Goal: Task Accomplishment & Management: Manage account settings

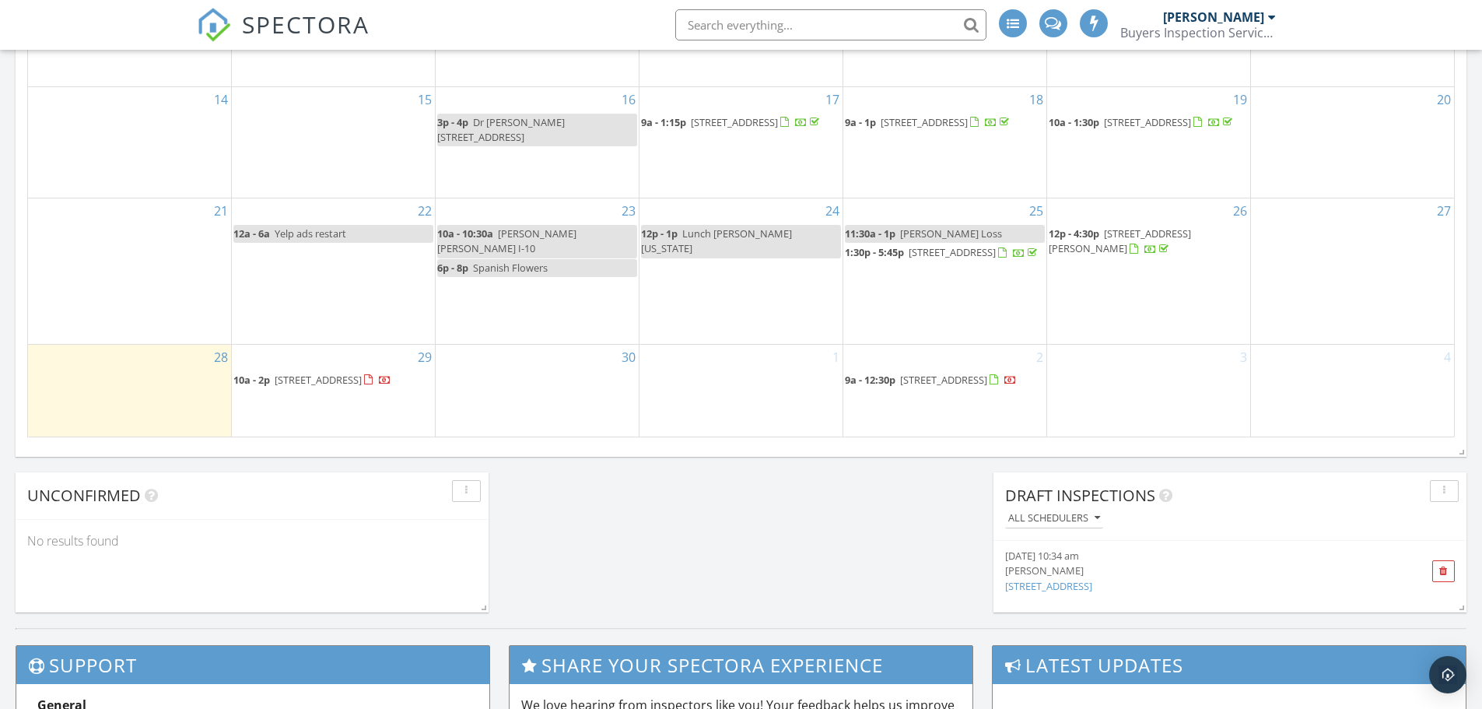
scroll to position [1012, 0]
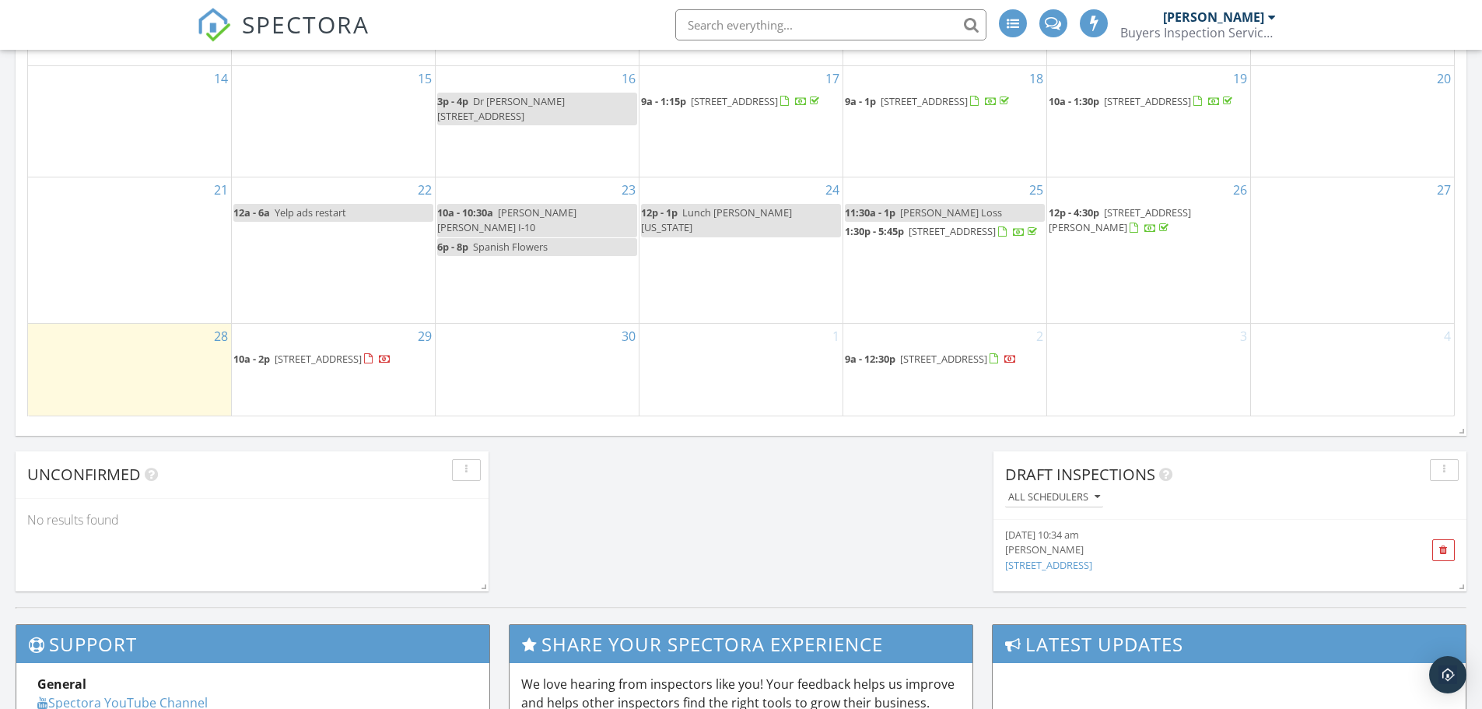
click at [362, 352] on span "[STREET_ADDRESS]" at bounding box center [318, 359] width 87 height 14
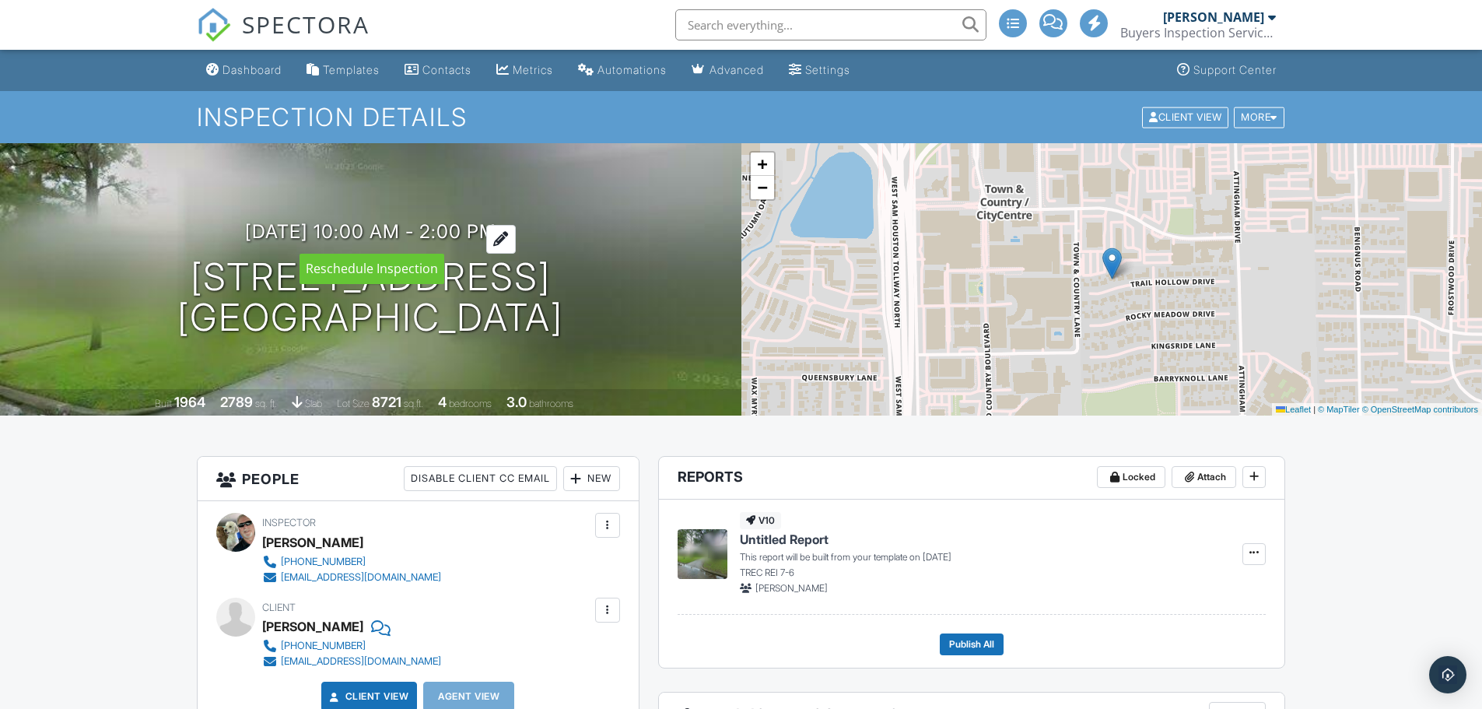
click at [516, 239] on div at bounding box center [501, 239] width 30 height 29
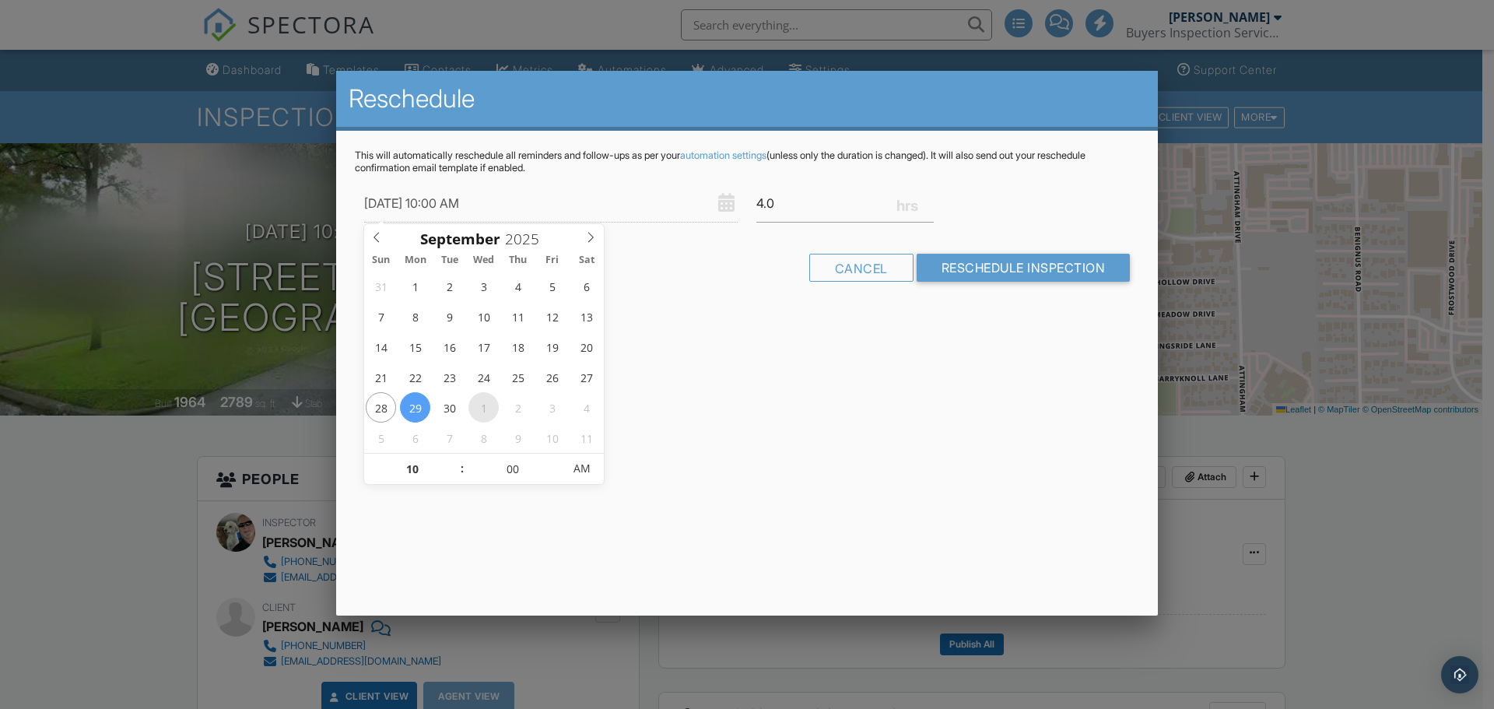
type input "10/01/2025 10:00 AM"
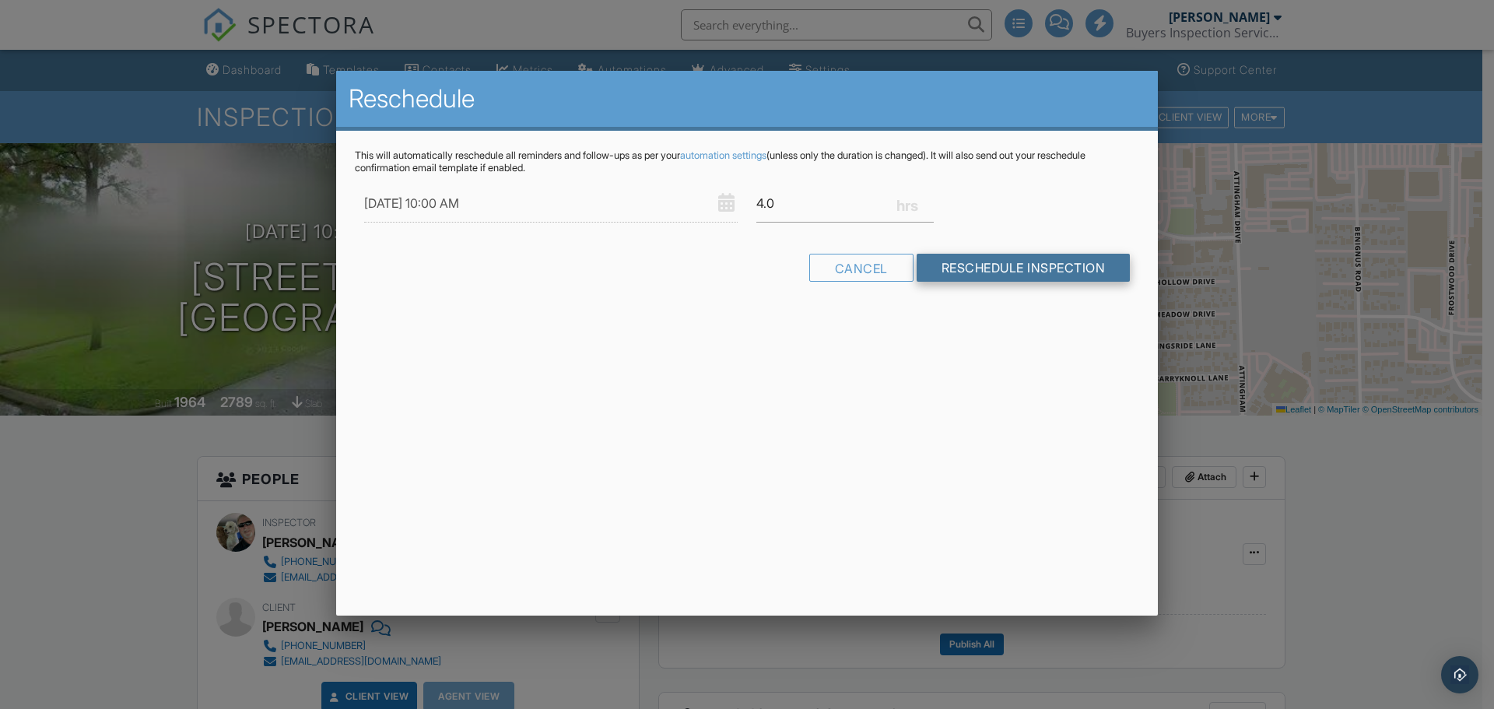
click at [1057, 262] on input "Reschedule Inspection" at bounding box center [1024, 268] width 214 height 28
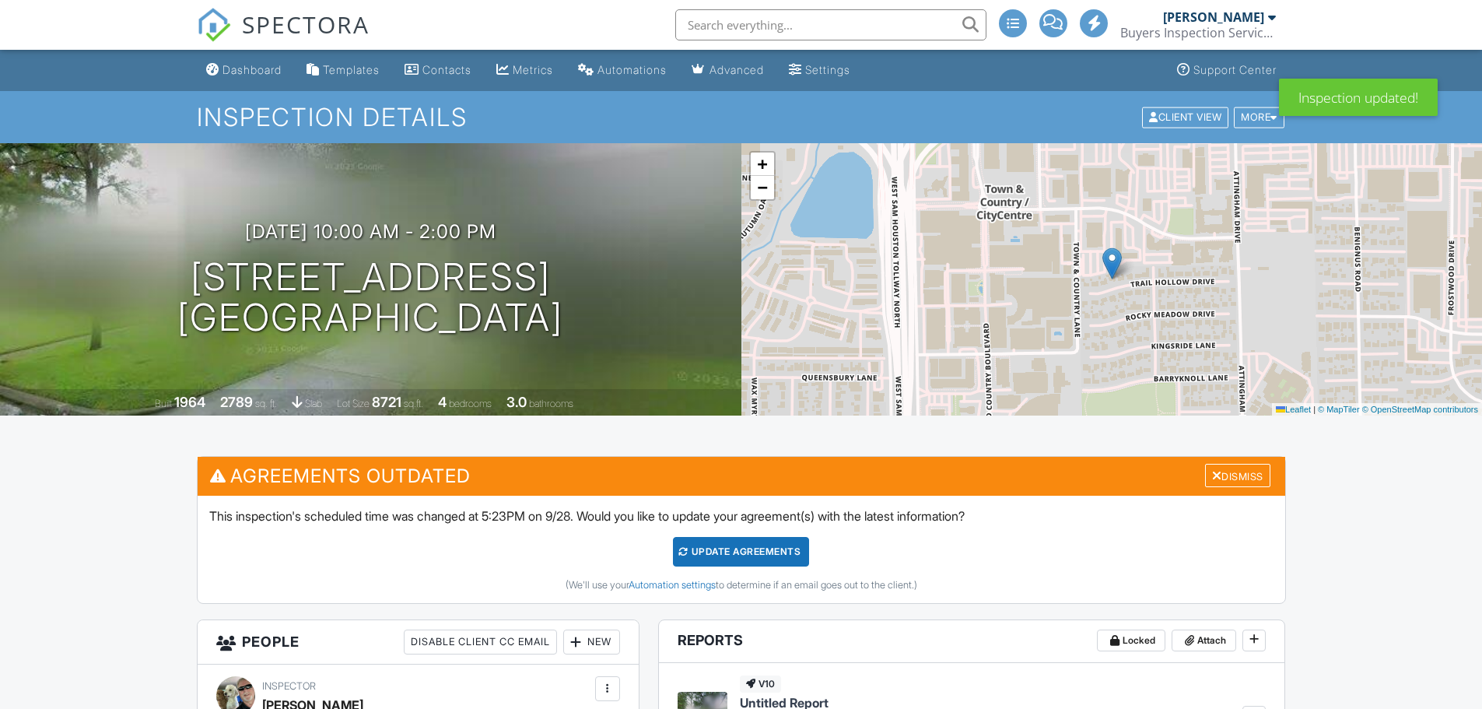
click at [753, 549] on div "Update Agreements" at bounding box center [741, 552] width 136 height 30
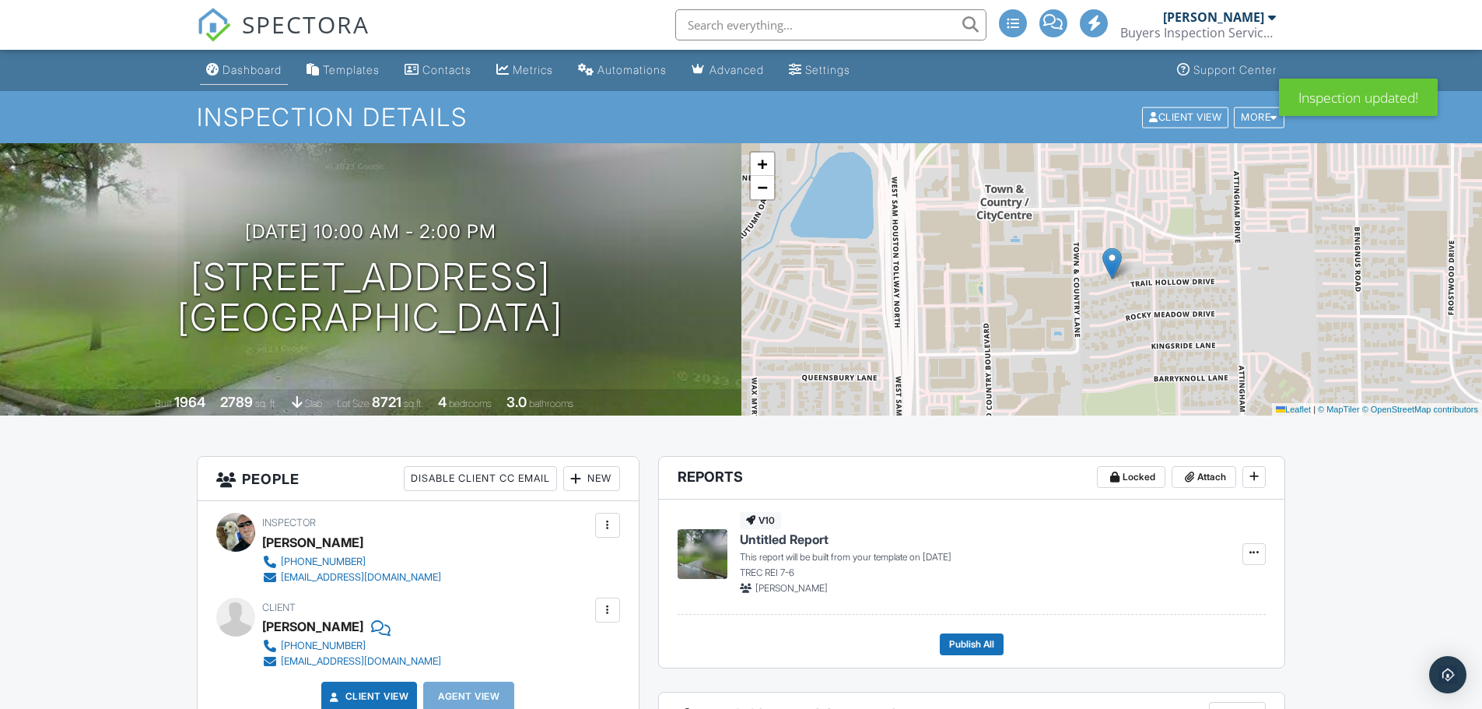
click at [254, 68] on div "Dashboard" at bounding box center [252, 69] width 59 height 13
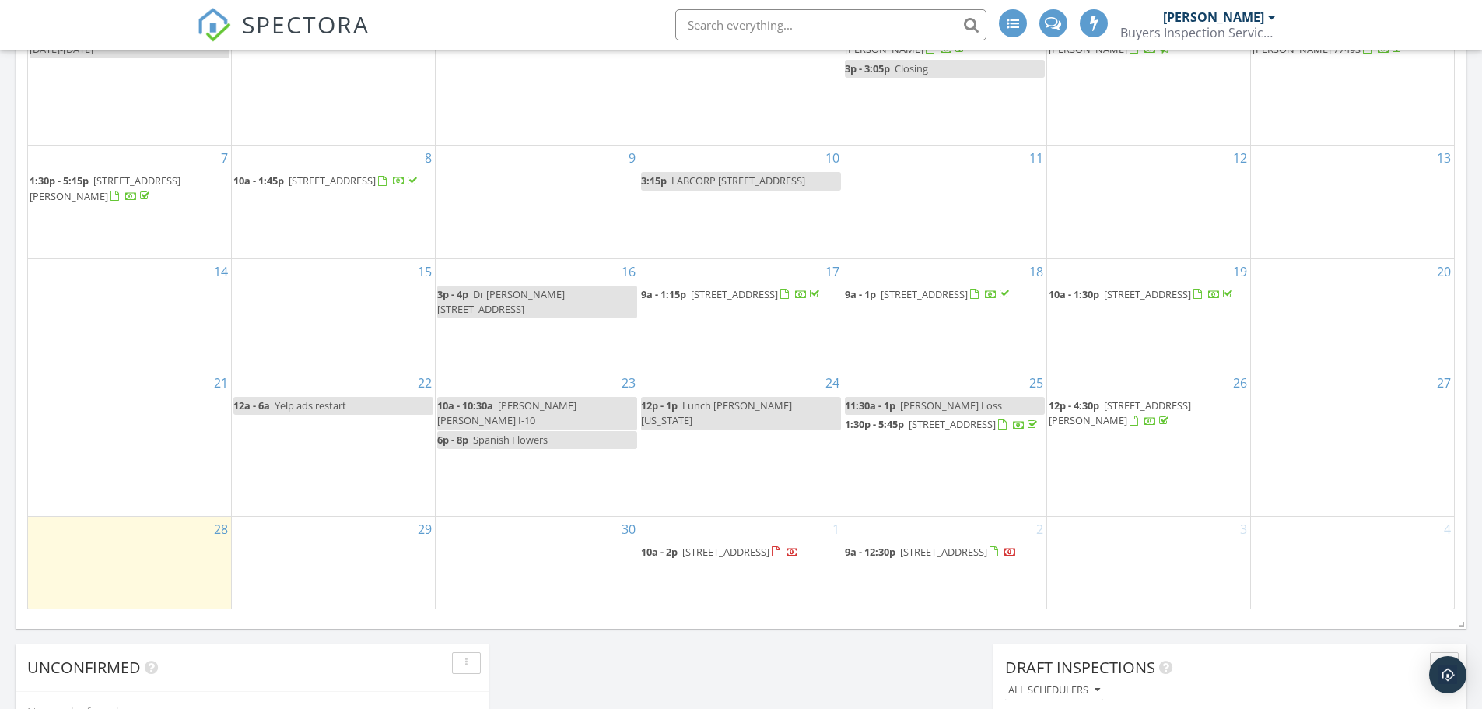
scroll to position [856, 0]
